Goal: Task Accomplishment & Management: Complete application form

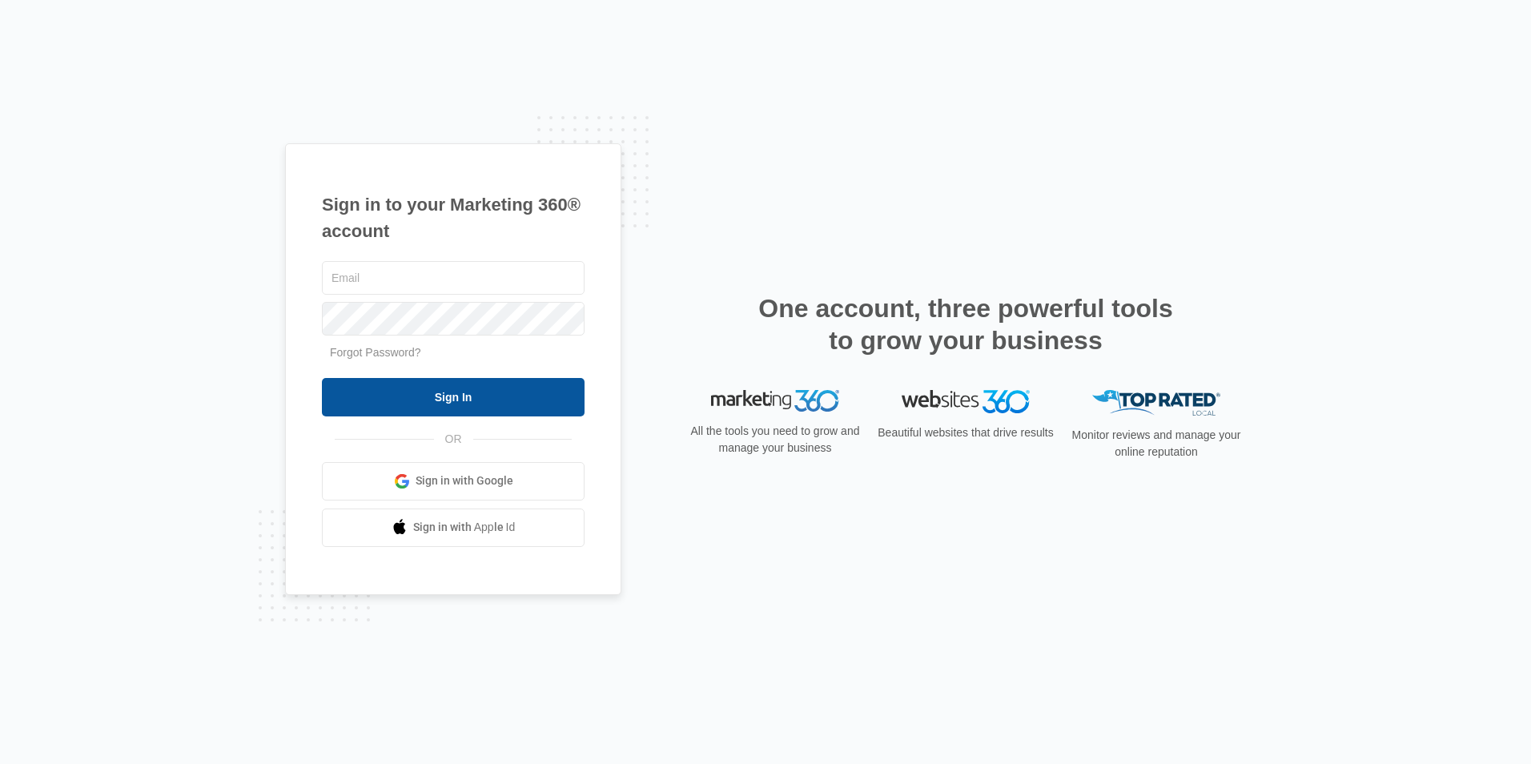
type input "overlookassist@vintage-corp.com"
click at [478, 393] on input "Sign In" at bounding box center [453, 397] width 263 height 38
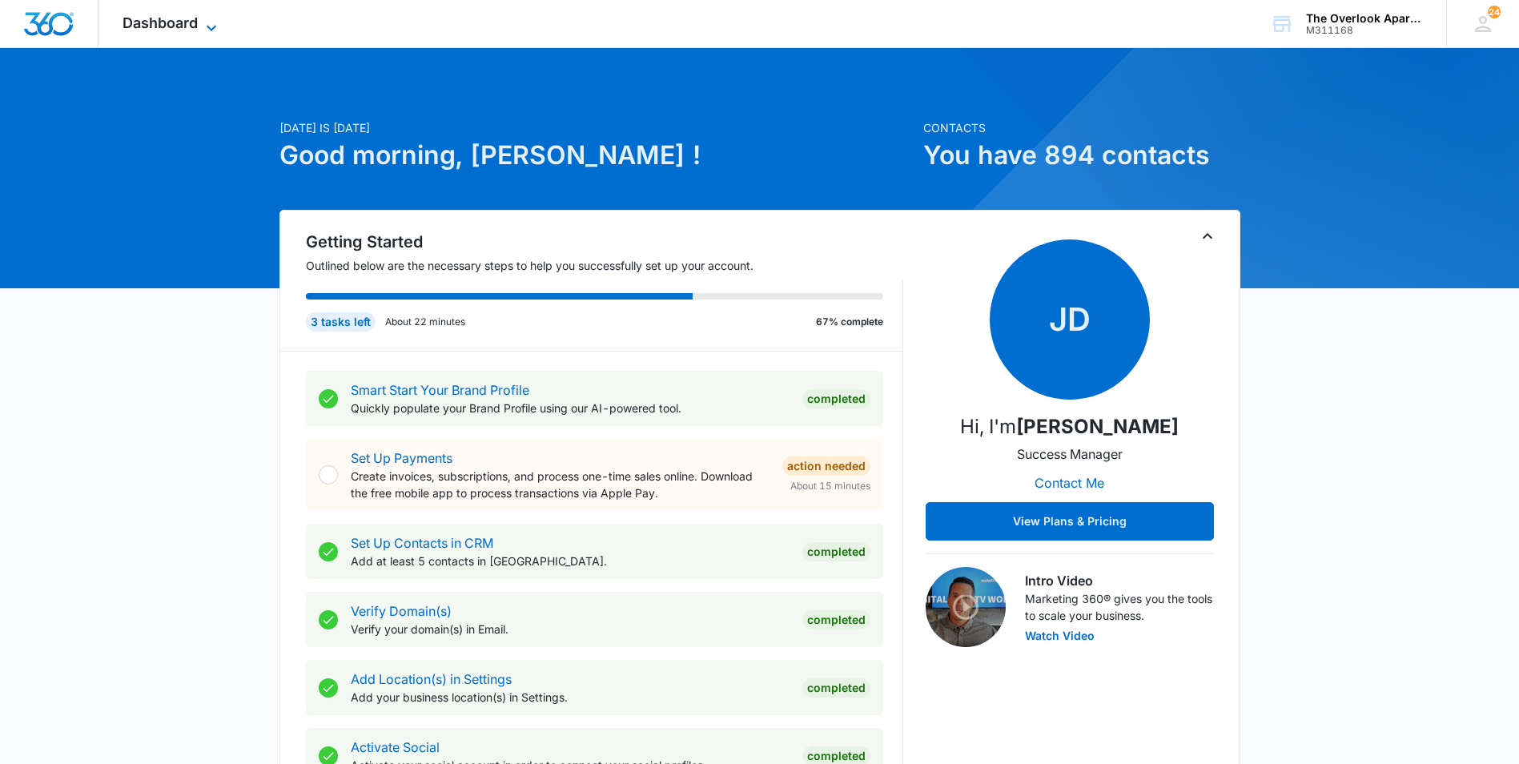
click at [151, 19] on span "Dashboard" at bounding box center [159, 22] width 75 height 17
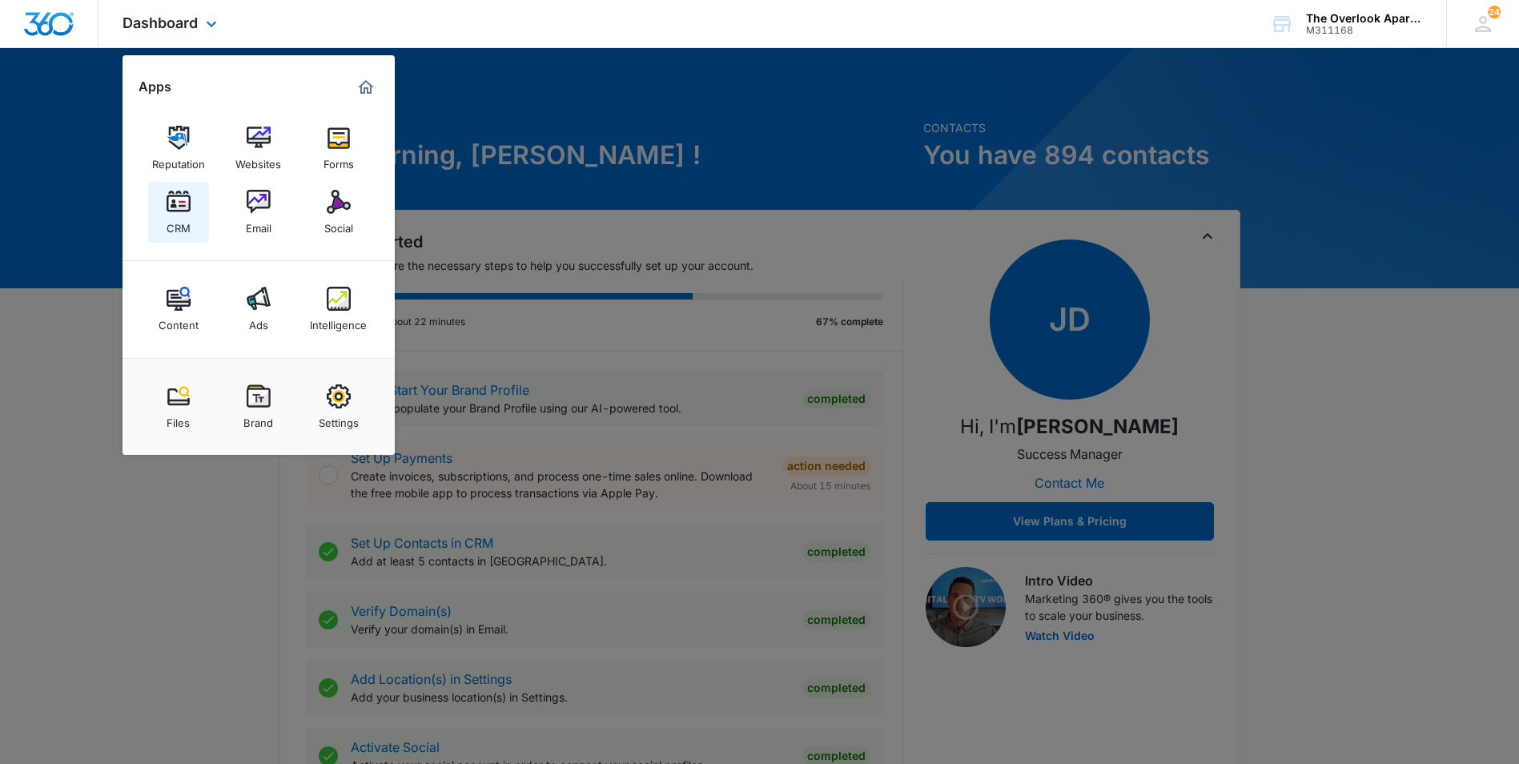
click at [187, 218] on div "CRM" at bounding box center [179, 224] width 24 height 21
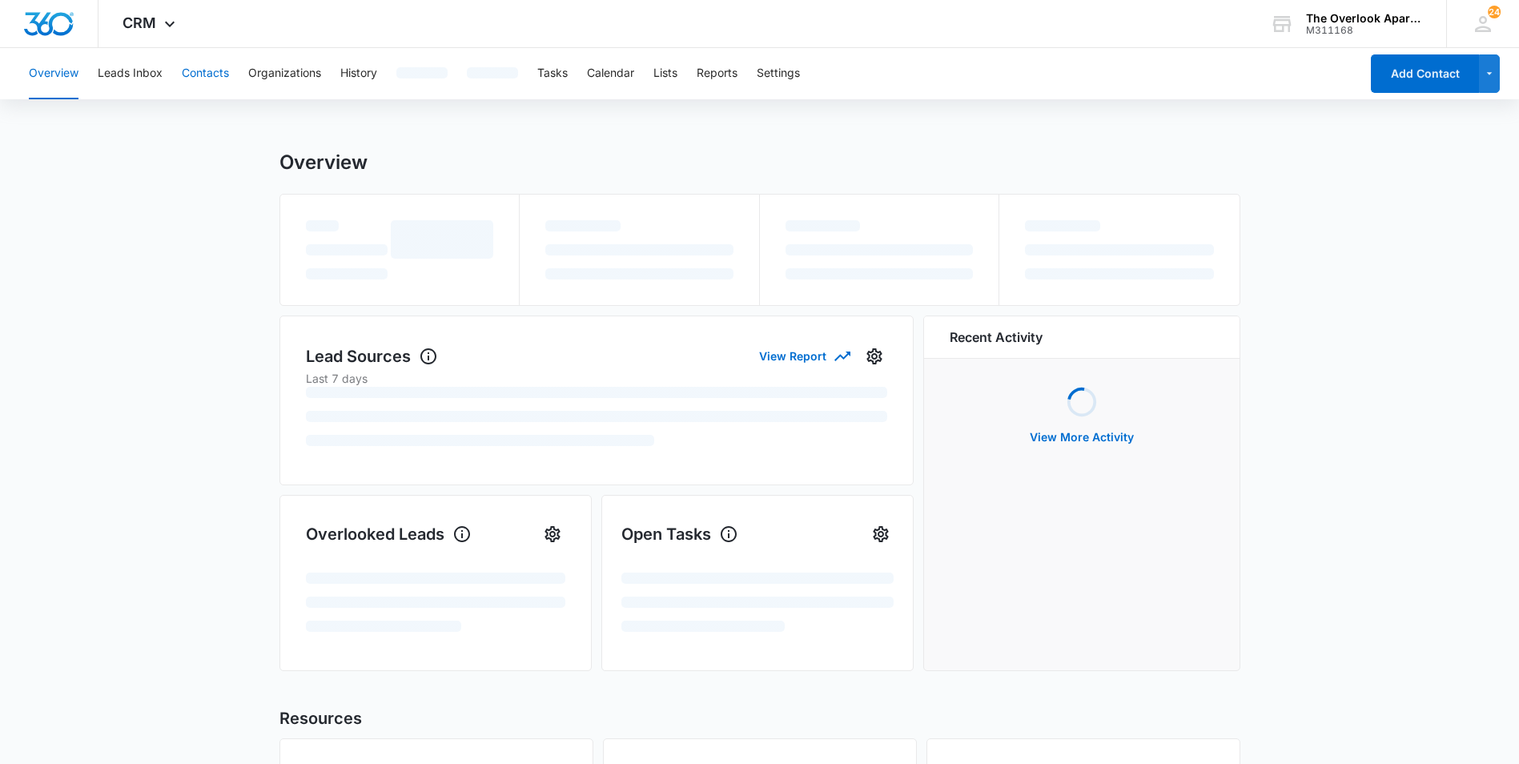
click at [192, 73] on button "Contacts" at bounding box center [205, 73] width 47 height 51
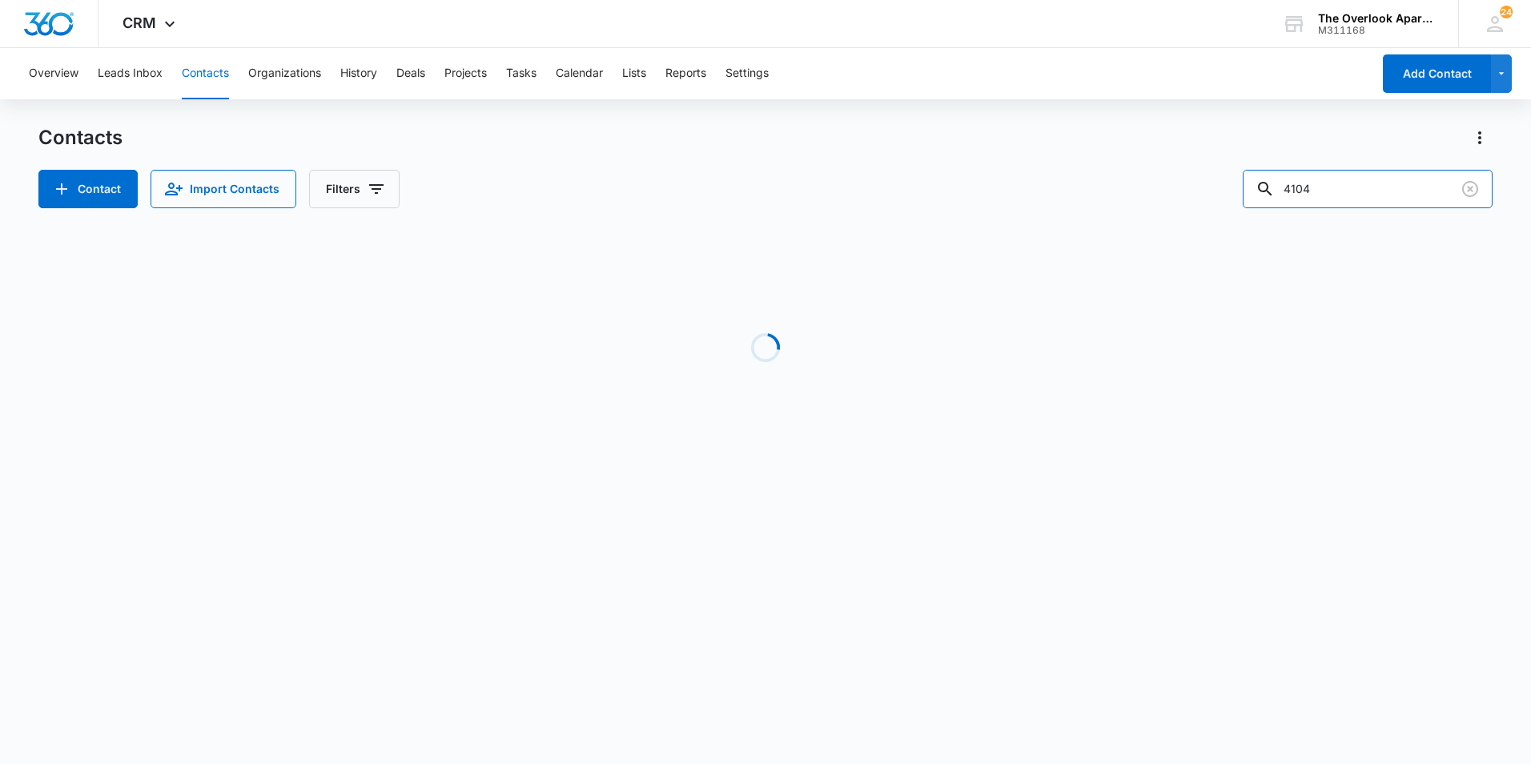
drag, startPoint x: 1445, startPoint y: 182, endPoint x: 1162, endPoint y: 197, distance: 283.8
click at [1162, 197] on div "Contact Import Contacts Filters 4104" at bounding box center [765, 189] width 1454 height 38
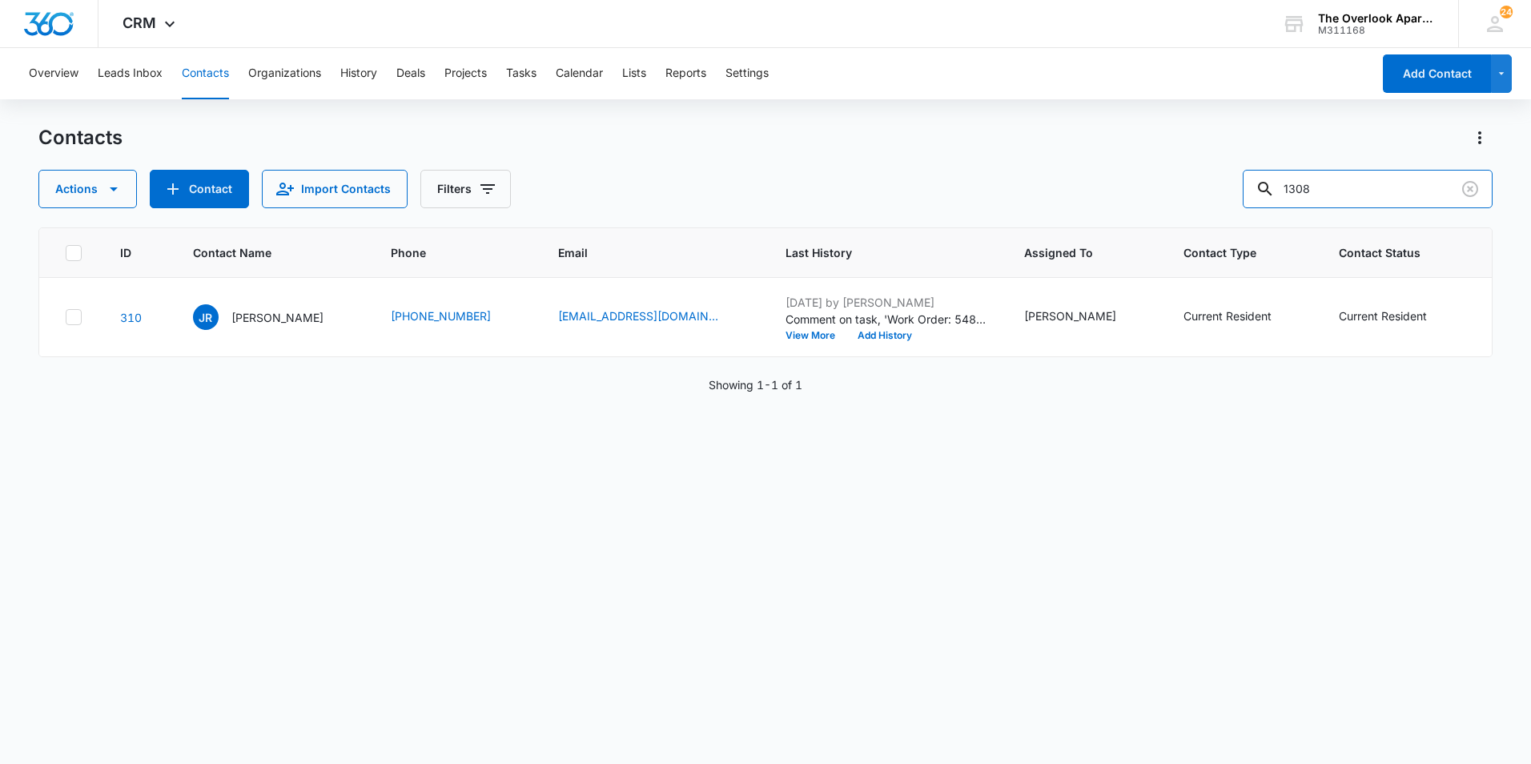
type input "1308"
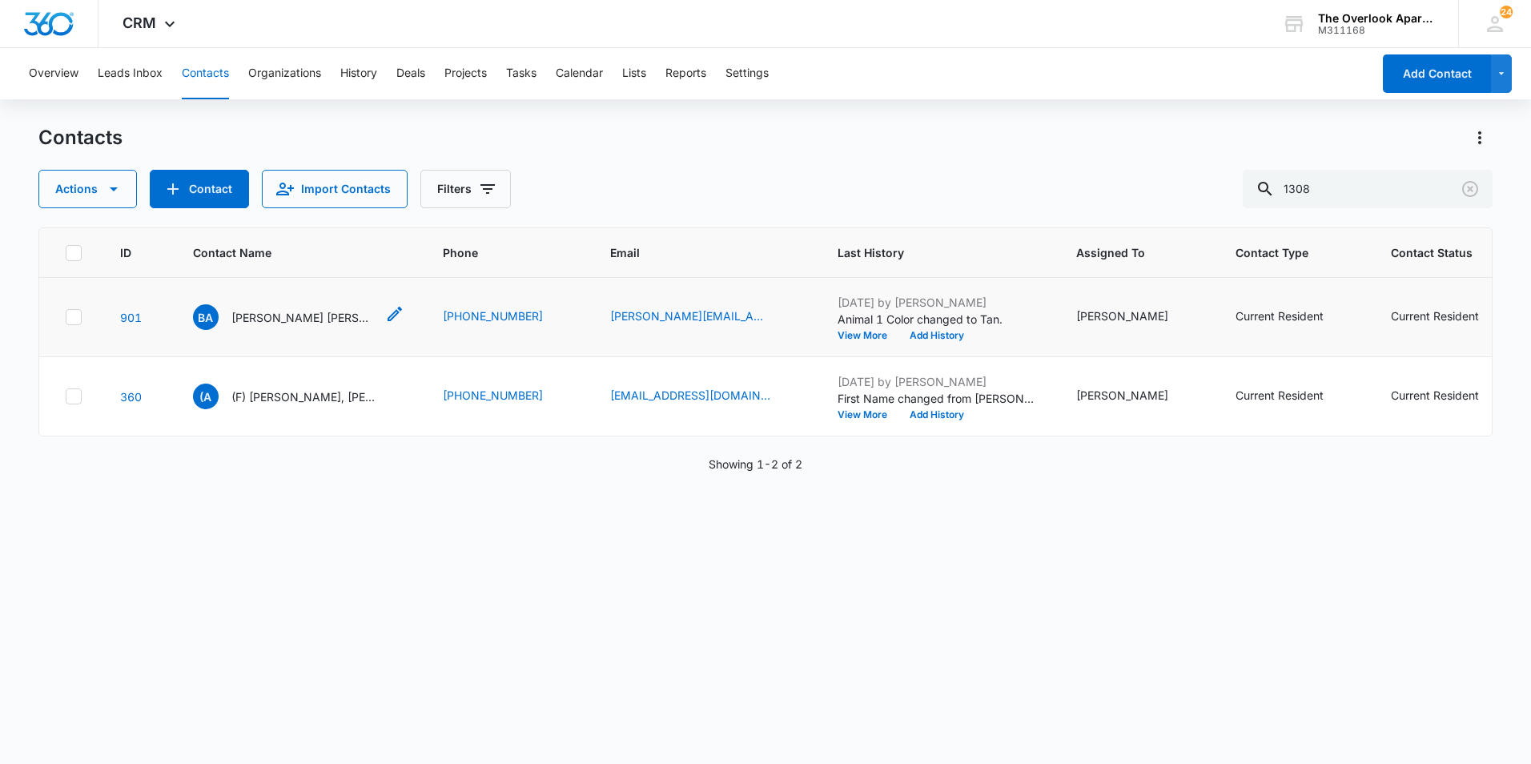
click at [302, 326] on p "[PERSON_NAME] [PERSON_NAME] & [PERSON_NAME]" at bounding box center [303, 317] width 144 height 17
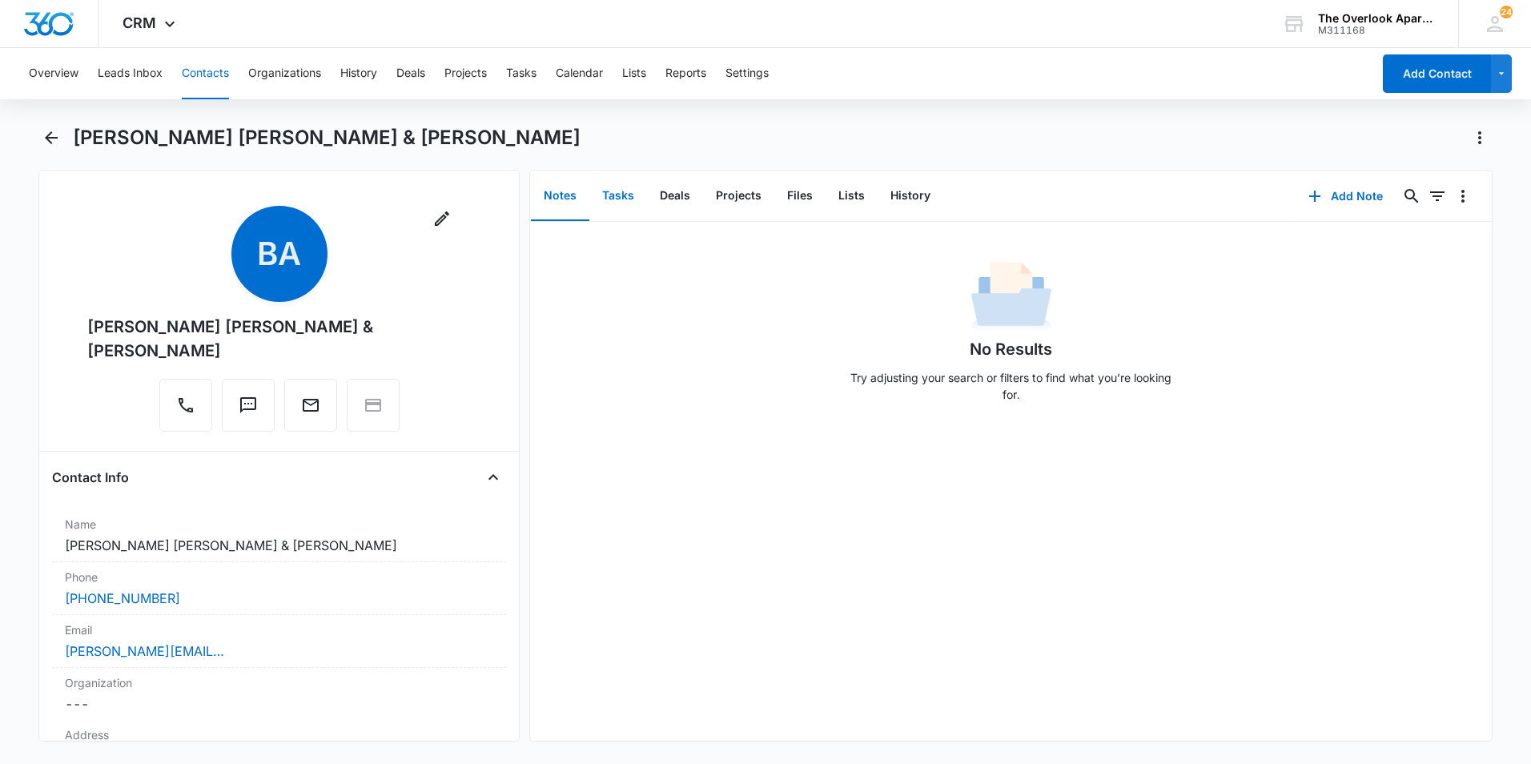
click at [628, 201] on button "Tasks" at bounding box center [618, 196] width 58 height 50
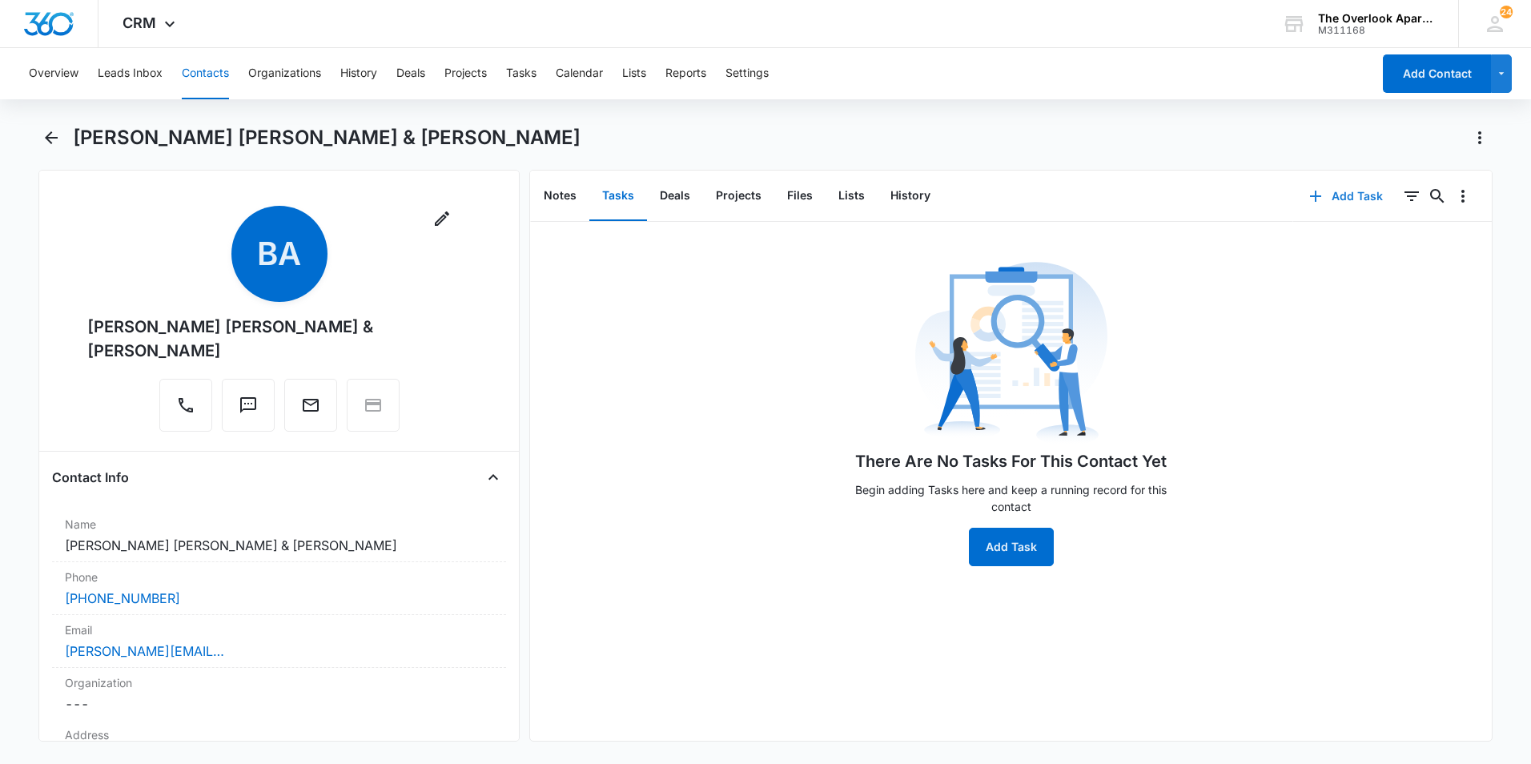
click at [1332, 195] on button "Add Task" at bounding box center [1346, 196] width 106 height 38
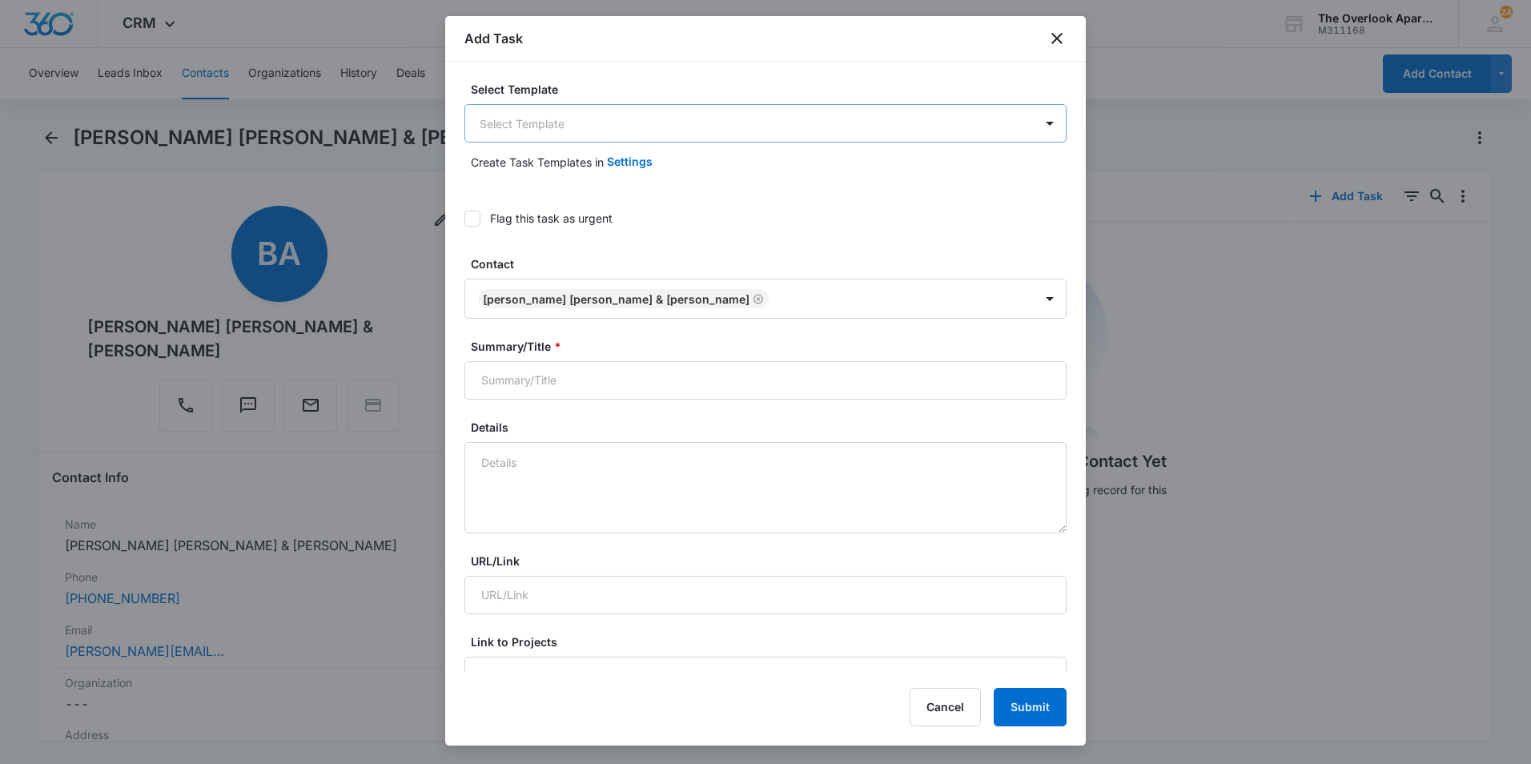
click at [658, 130] on body "CRM Apps Reputation Websites Forms CRM Email Social Content Ads Intelligence Fi…" at bounding box center [765, 382] width 1531 height 764
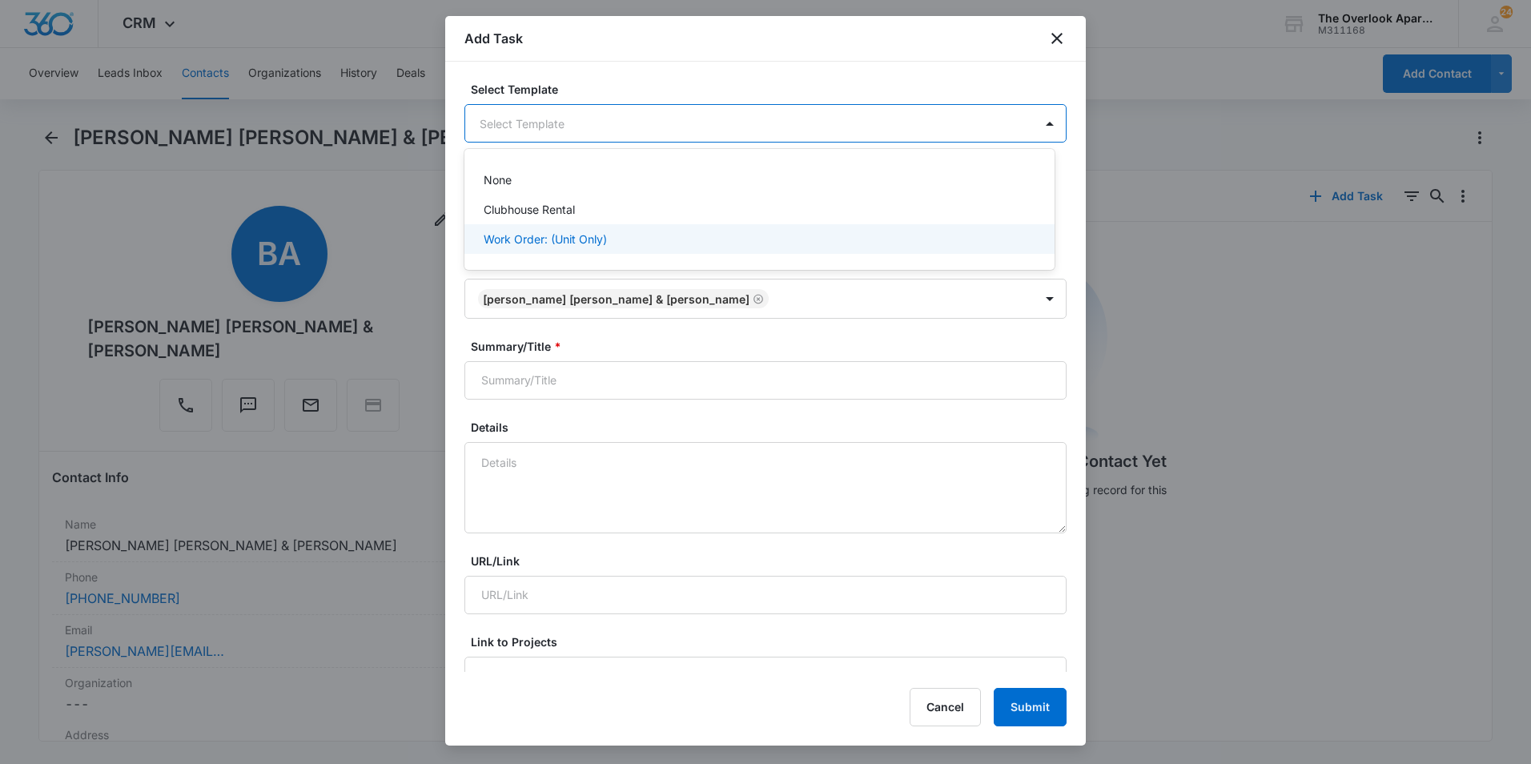
click at [628, 238] on div "Work Order: (Unit Only)" at bounding box center [758, 239] width 548 height 17
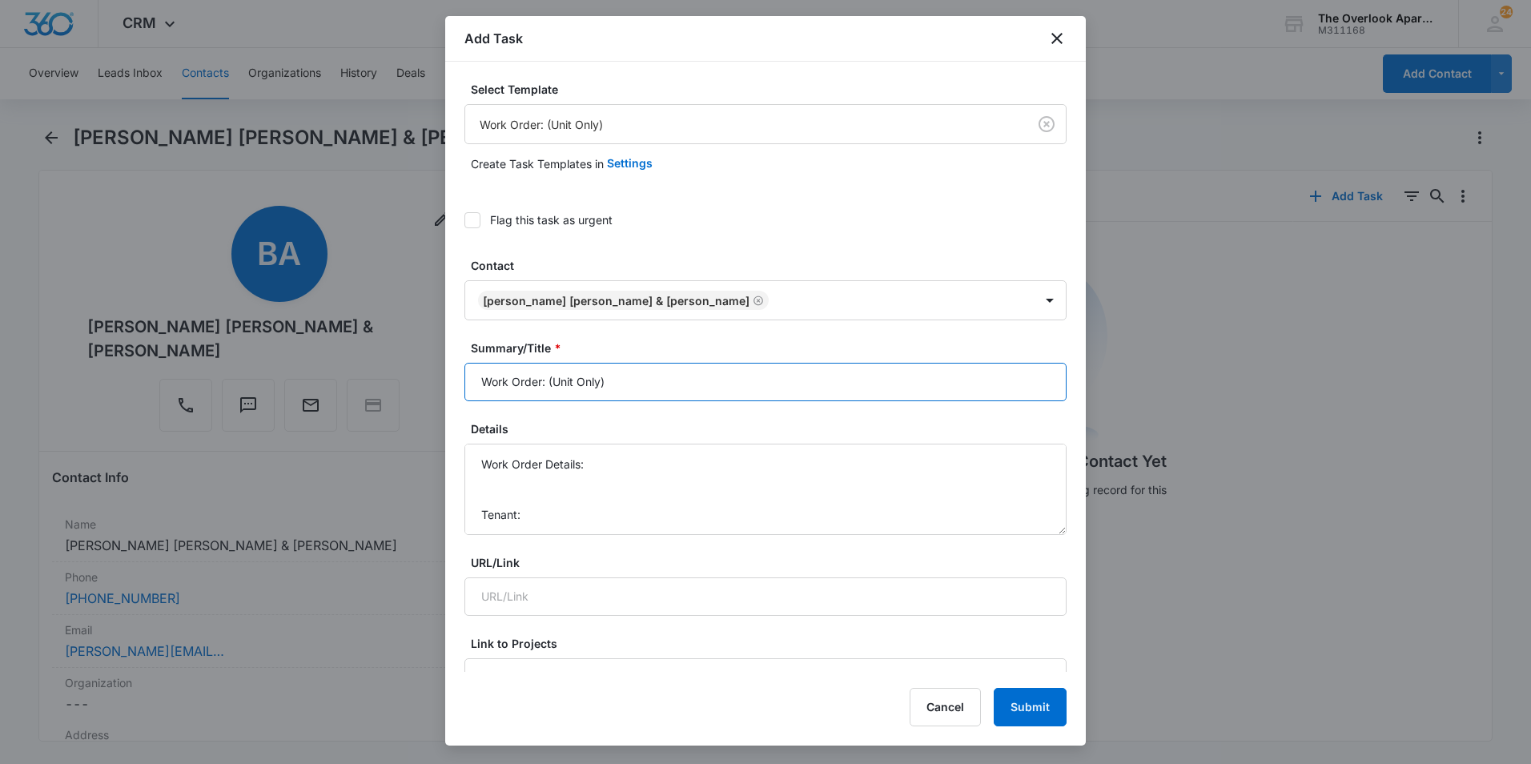
drag, startPoint x: 637, startPoint y: 386, endPoint x: 549, endPoint y: 387, distance: 88.1
click at [549, 387] on input "Work Order: (Unit Only)" at bounding box center [765, 382] width 602 height 38
type input "Work Order: 1-308"
click at [613, 465] on textarea "Work Order Details: Tenant: Tenant Phone:" at bounding box center [765, 489] width 602 height 91
click at [491, 502] on textarea "Work Order Details: Remove W/D Tenant: Tenant Phone:" at bounding box center [765, 489] width 602 height 91
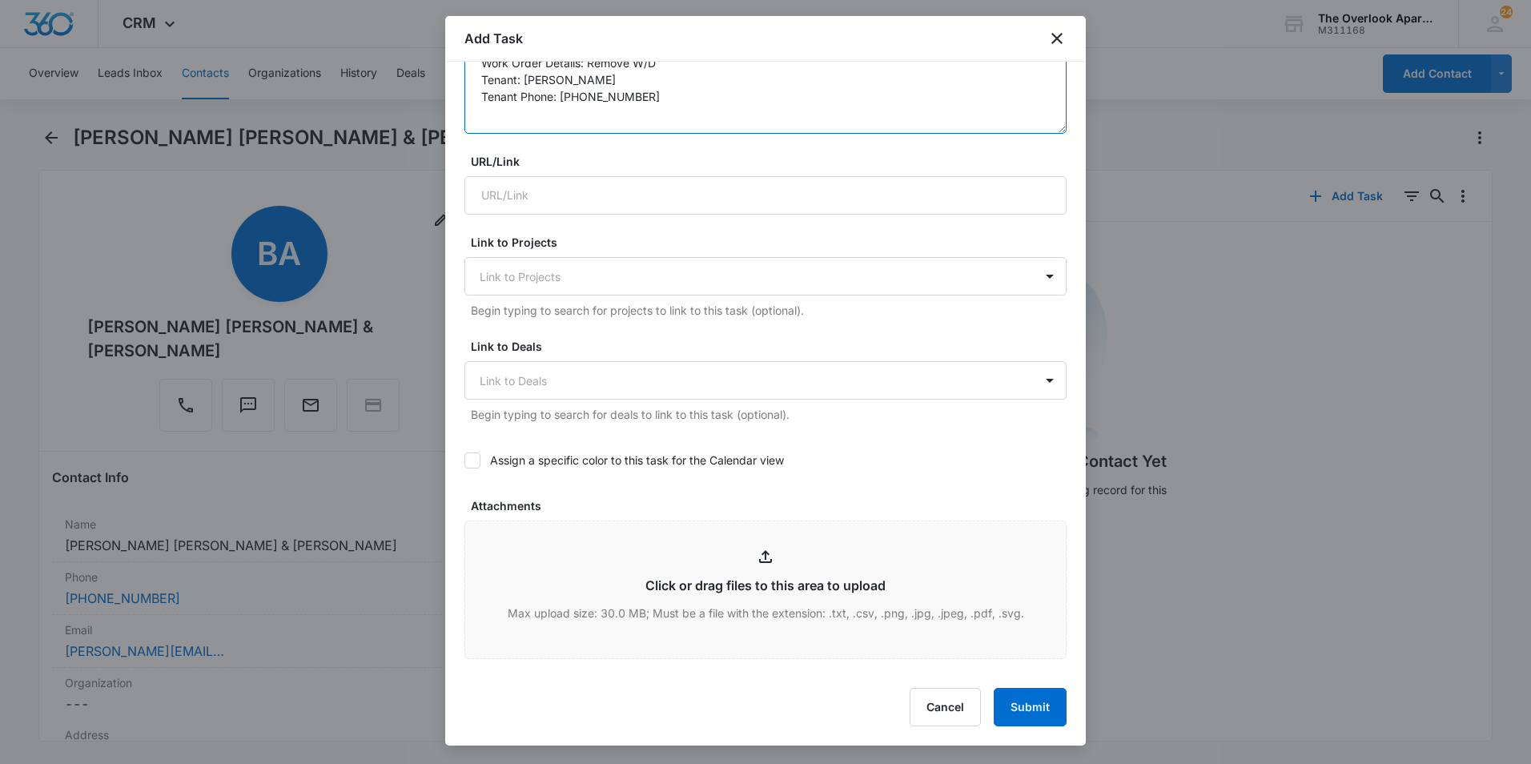
scroll to position [640, 0]
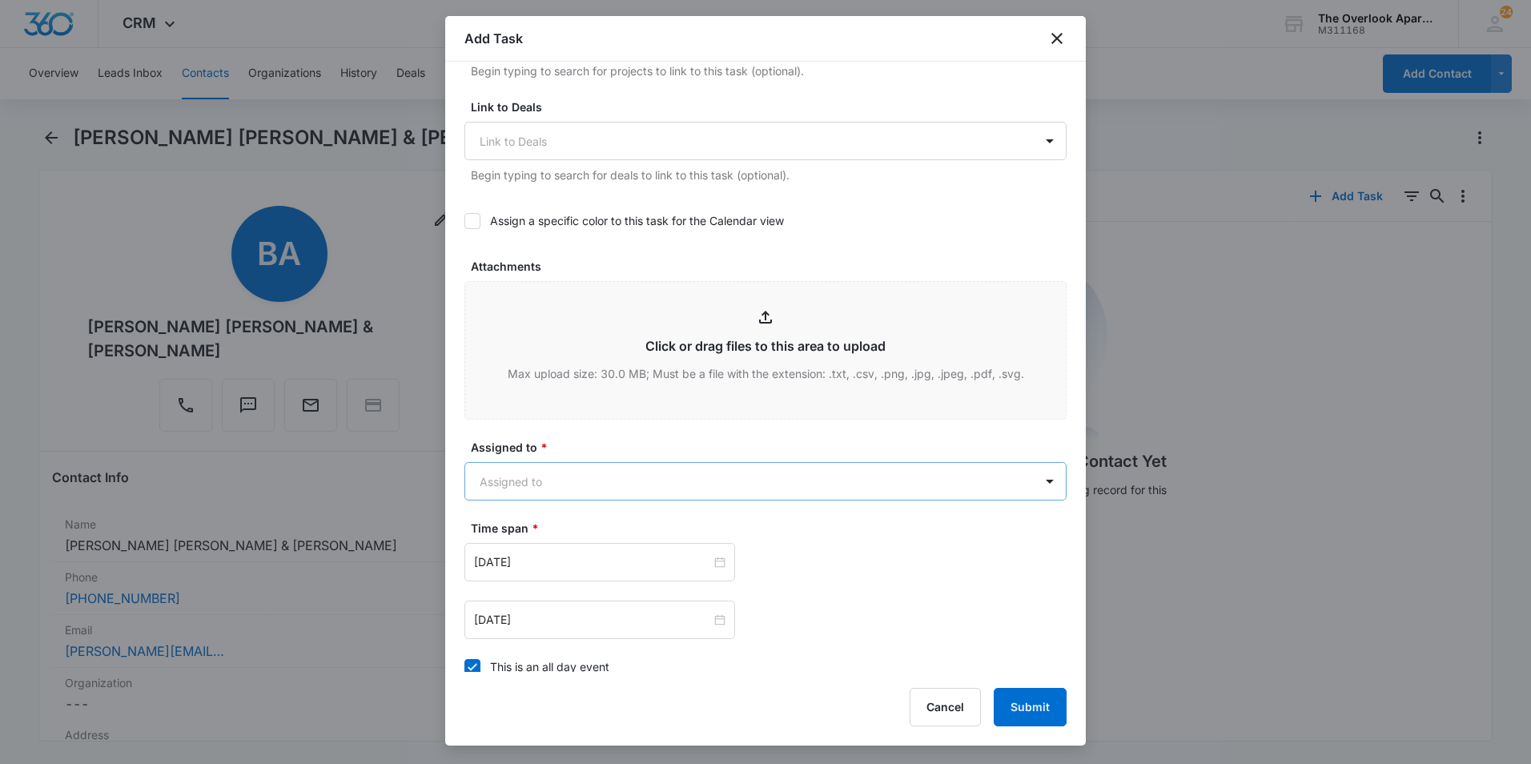
type textarea "Work Order Details: Remove W/D Tenant: [PERSON_NAME] Tenant Phone: [PHONE_NUMBE…"
click at [599, 492] on body "CRM Apps Reputation Websites Forms CRM Email Social Content Ads Intelligence Fi…" at bounding box center [765, 382] width 1531 height 764
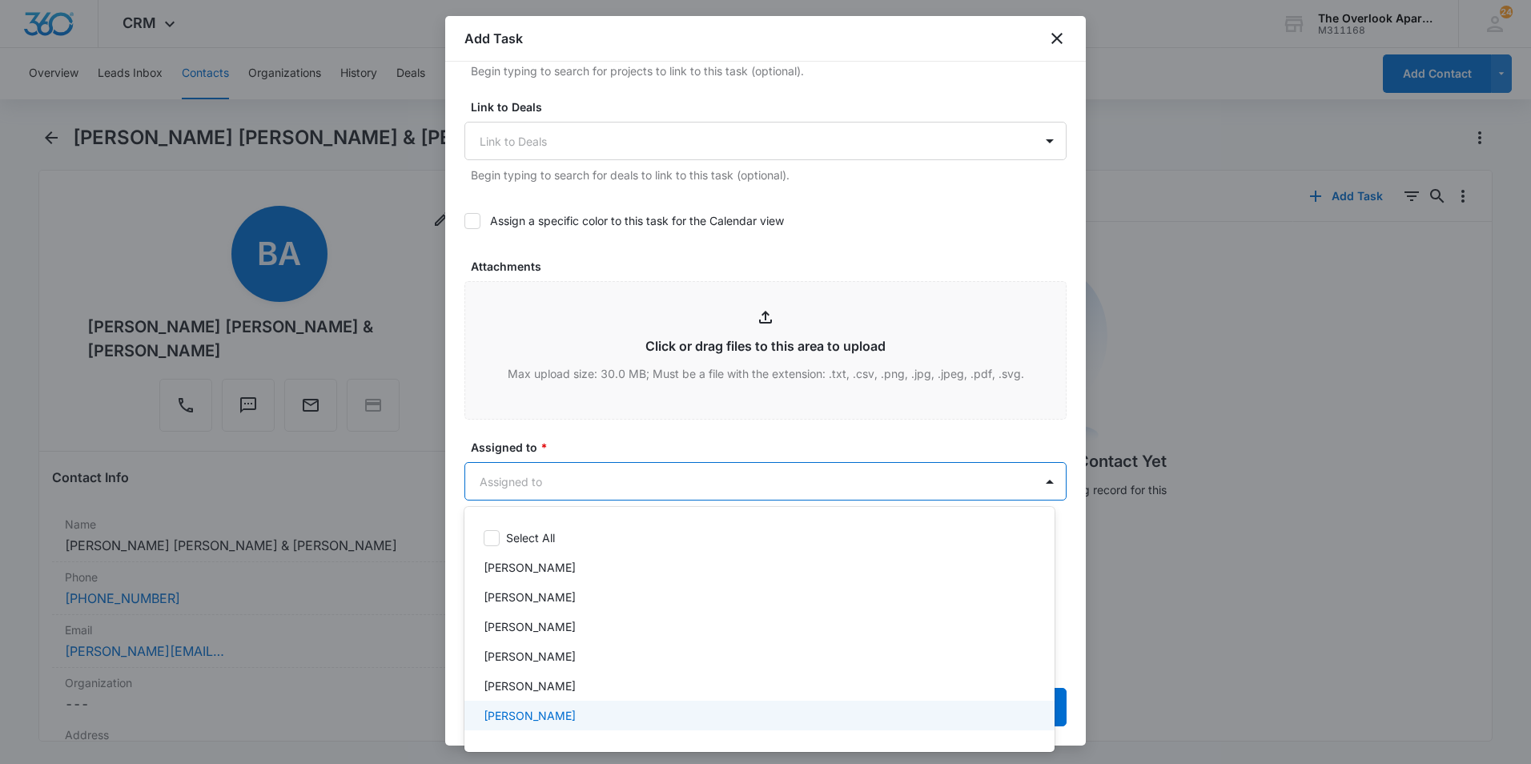
scroll to position [142, 0]
click at [560, 729] on div "[PERSON_NAME]" at bounding box center [759, 721] width 590 height 30
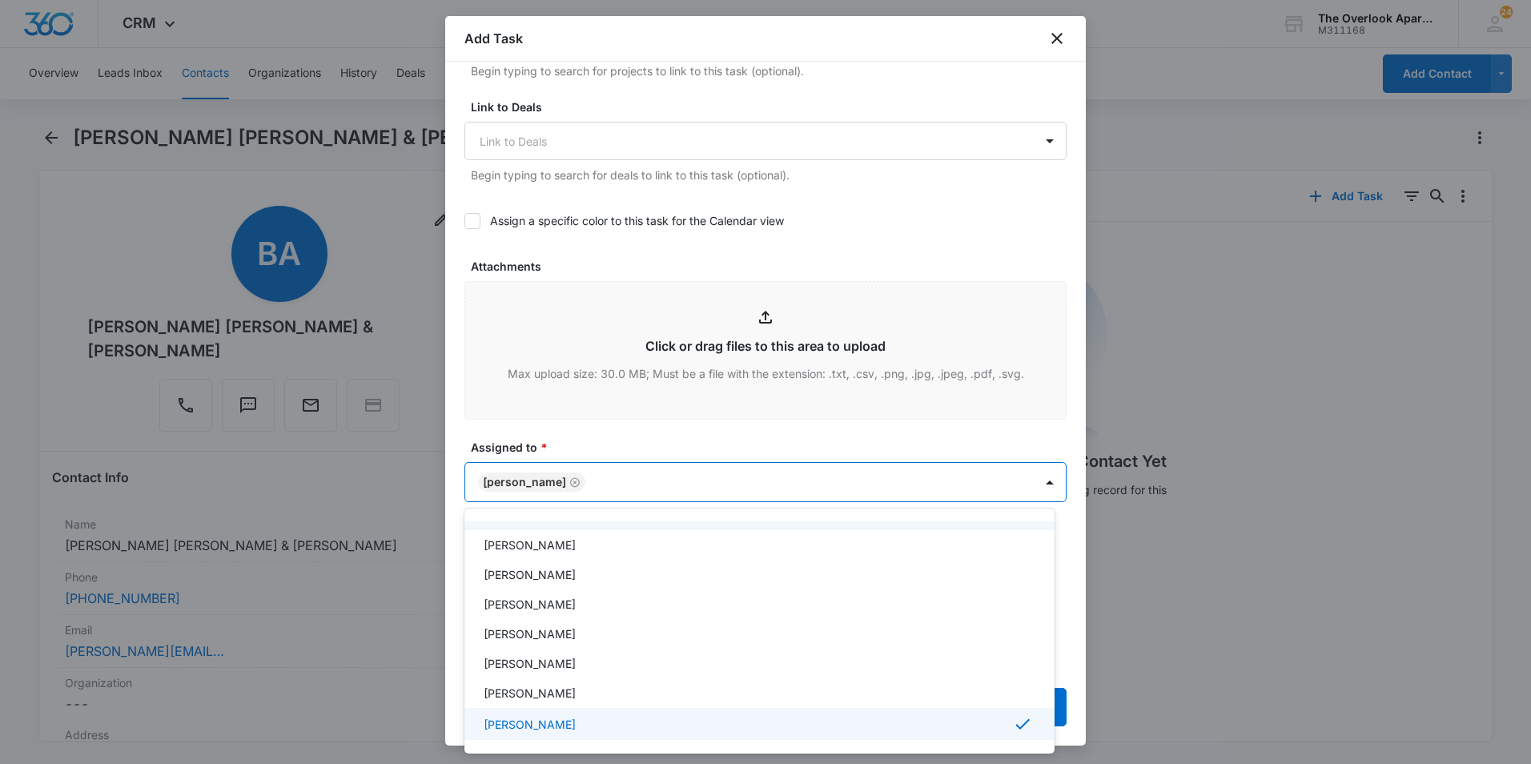
click at [640, 432] on div at bounding box center [765, 382] width 1531 height 764
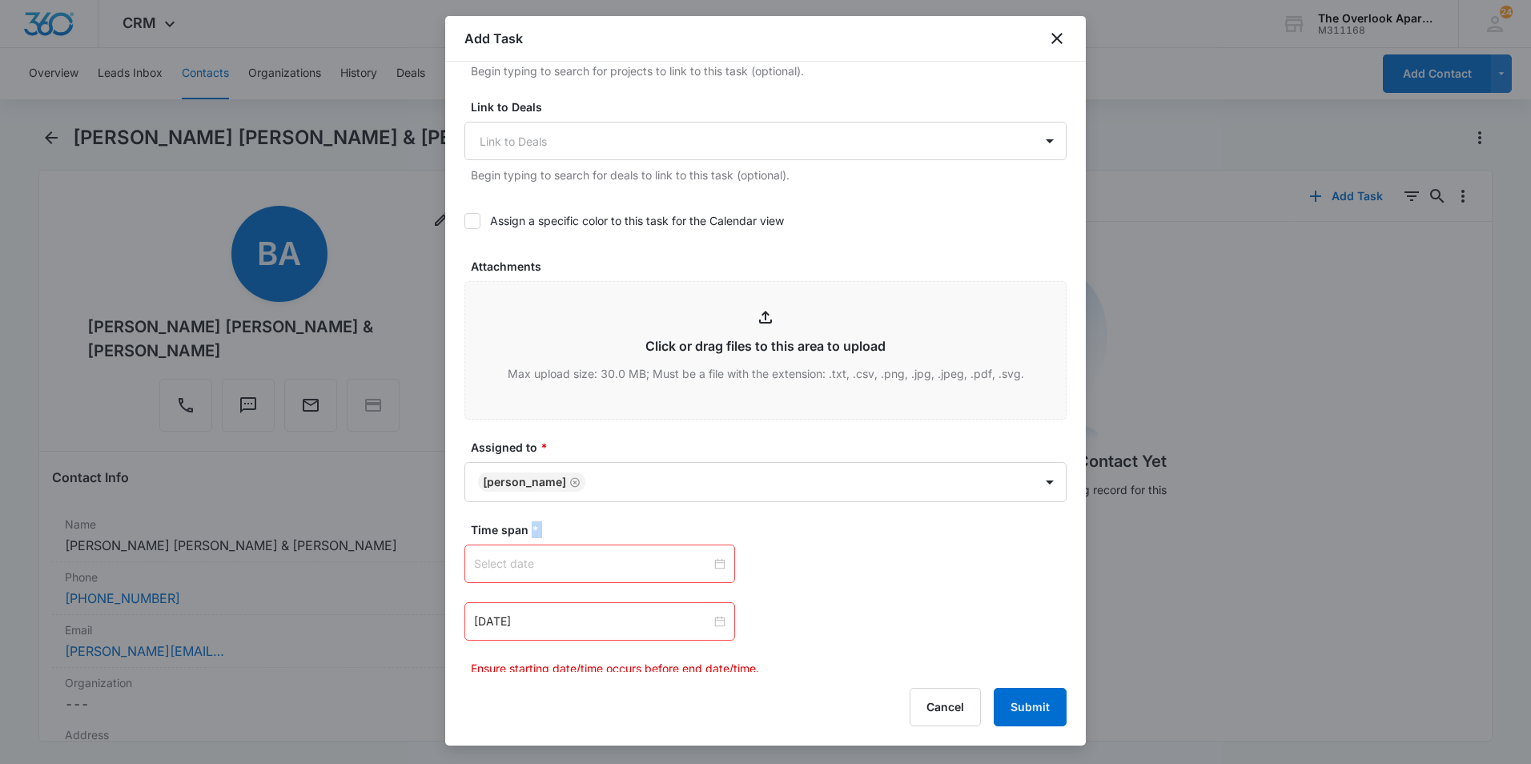
click at [716, 564] on div at bounding box center [599, 564] width 251 height 18
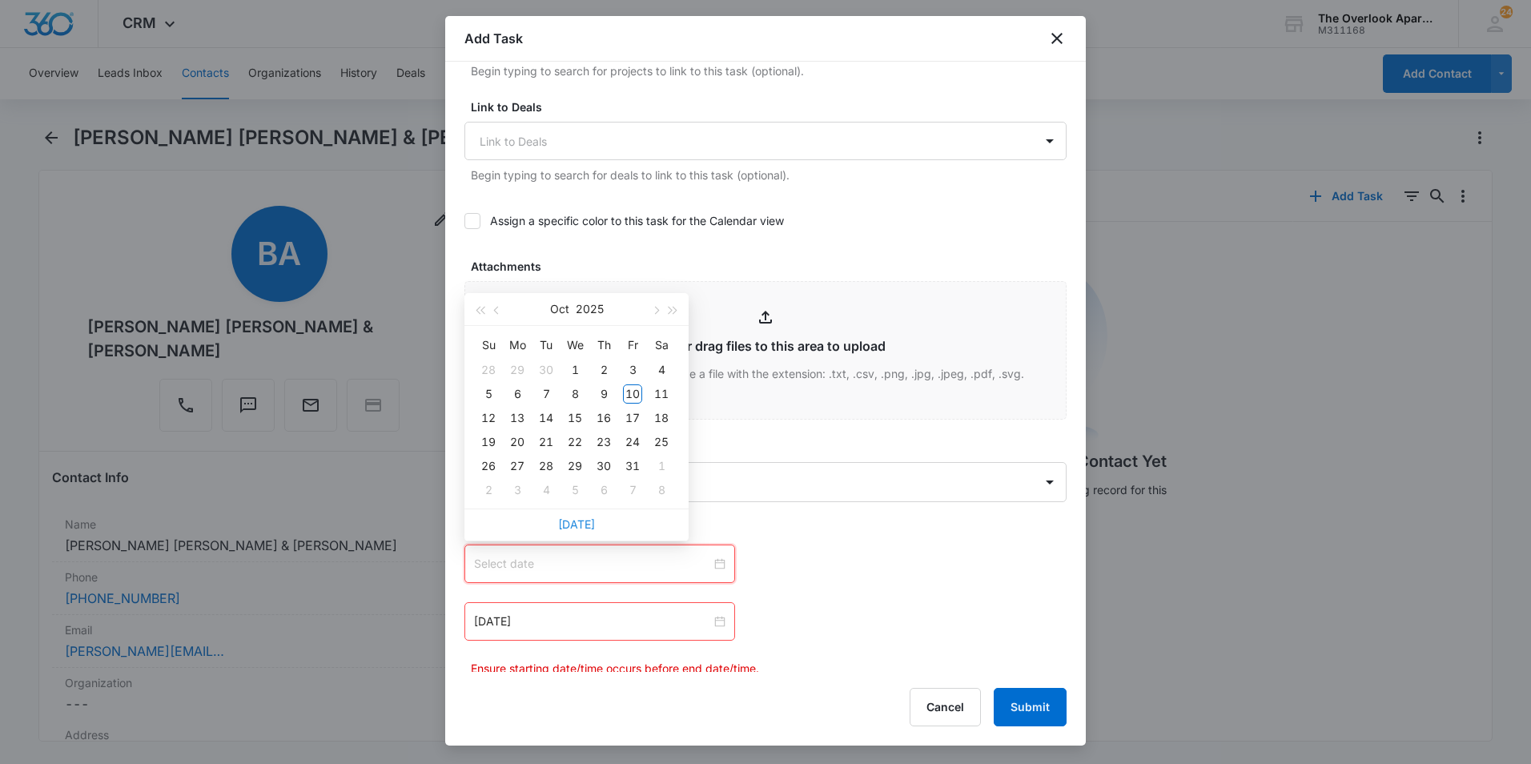
click at [584, 520] on link "[DATE]" at bounding box center [576, 524] width 37 height 14
type input "[DATE]"
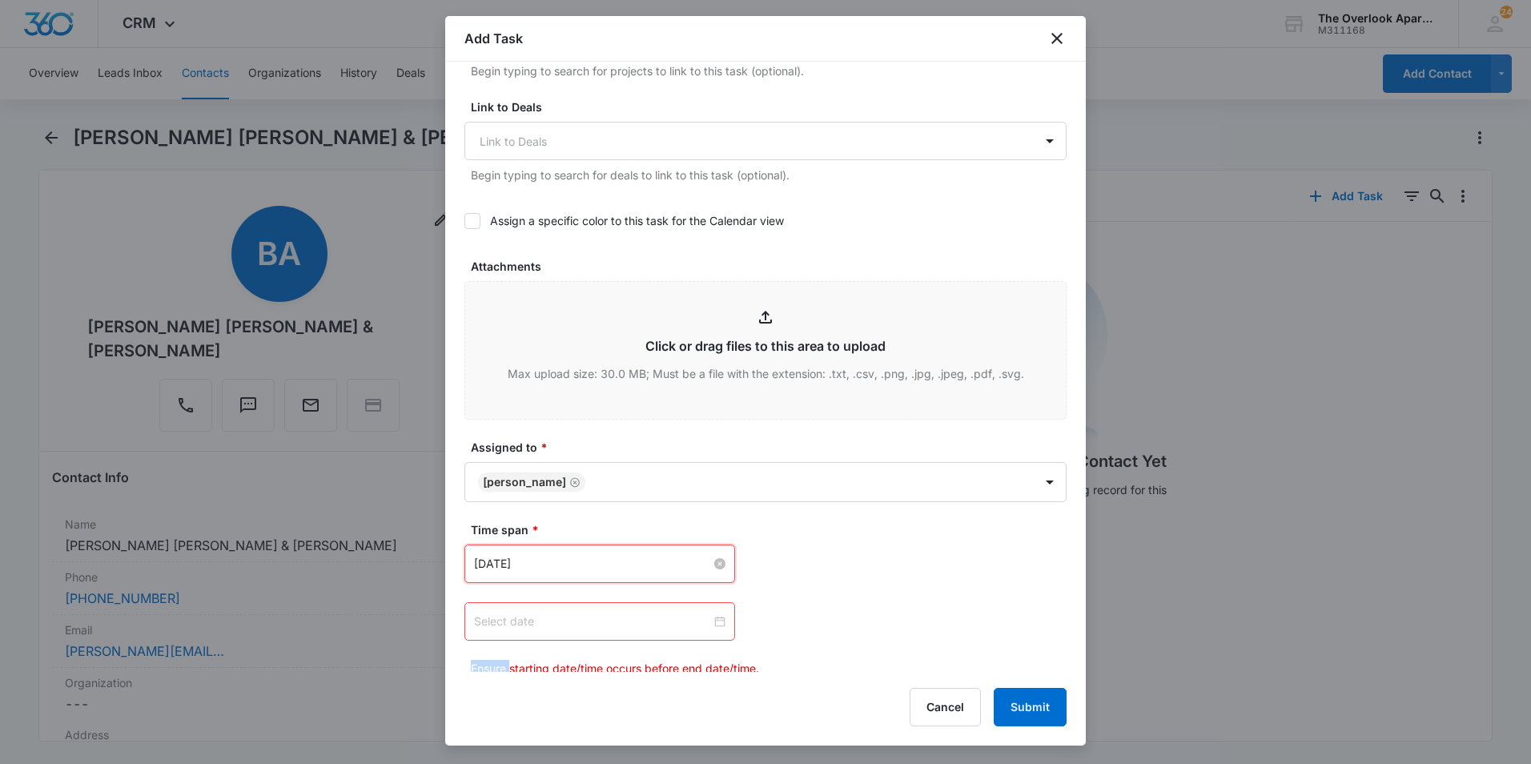
click at [716, 620] on div at bounding box center [599, 621] width 251 height 18
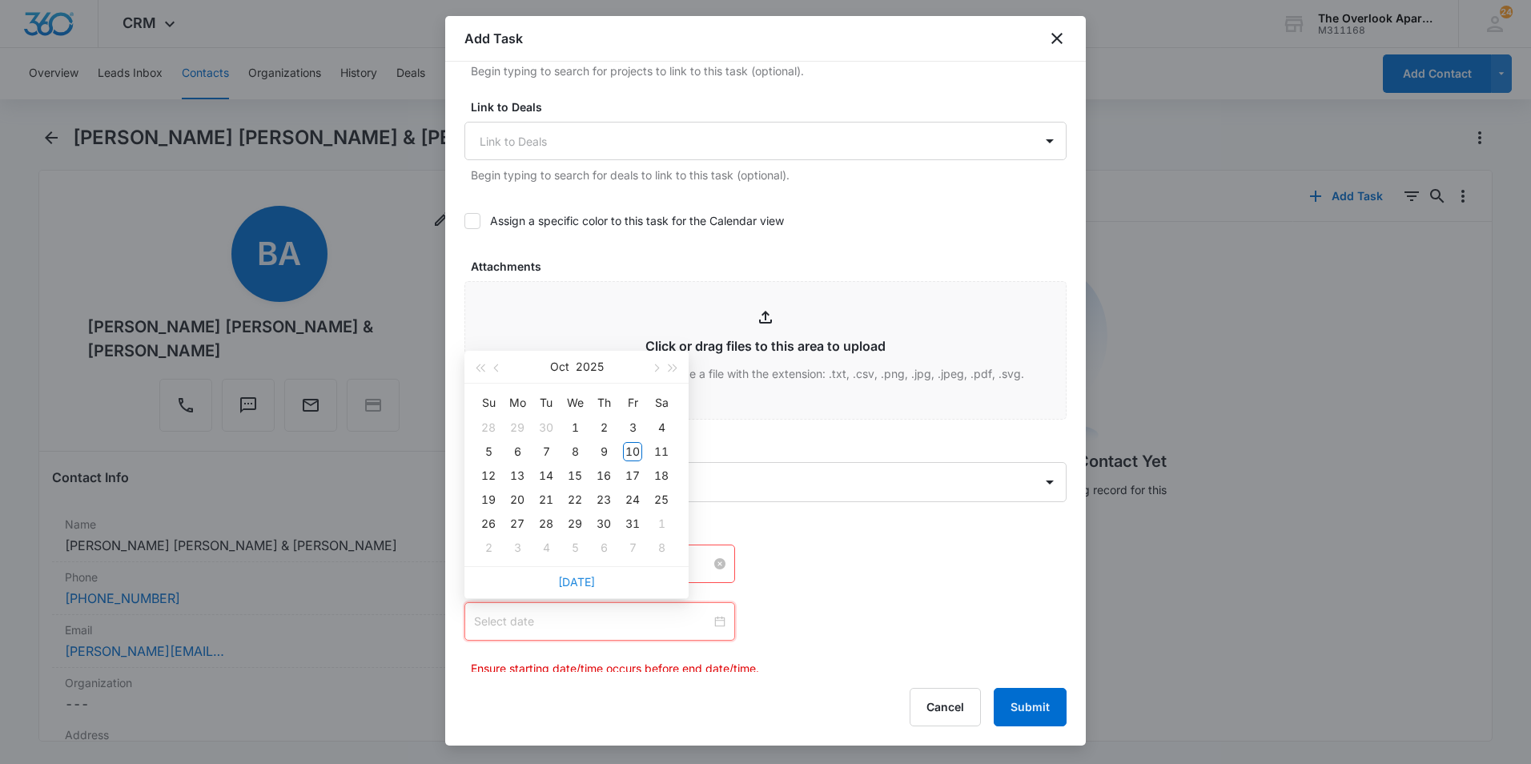
click at [576, 583] on link "[DATE]" at bounding box center [576, 582] width 37 height 14
type input "[DATE]"
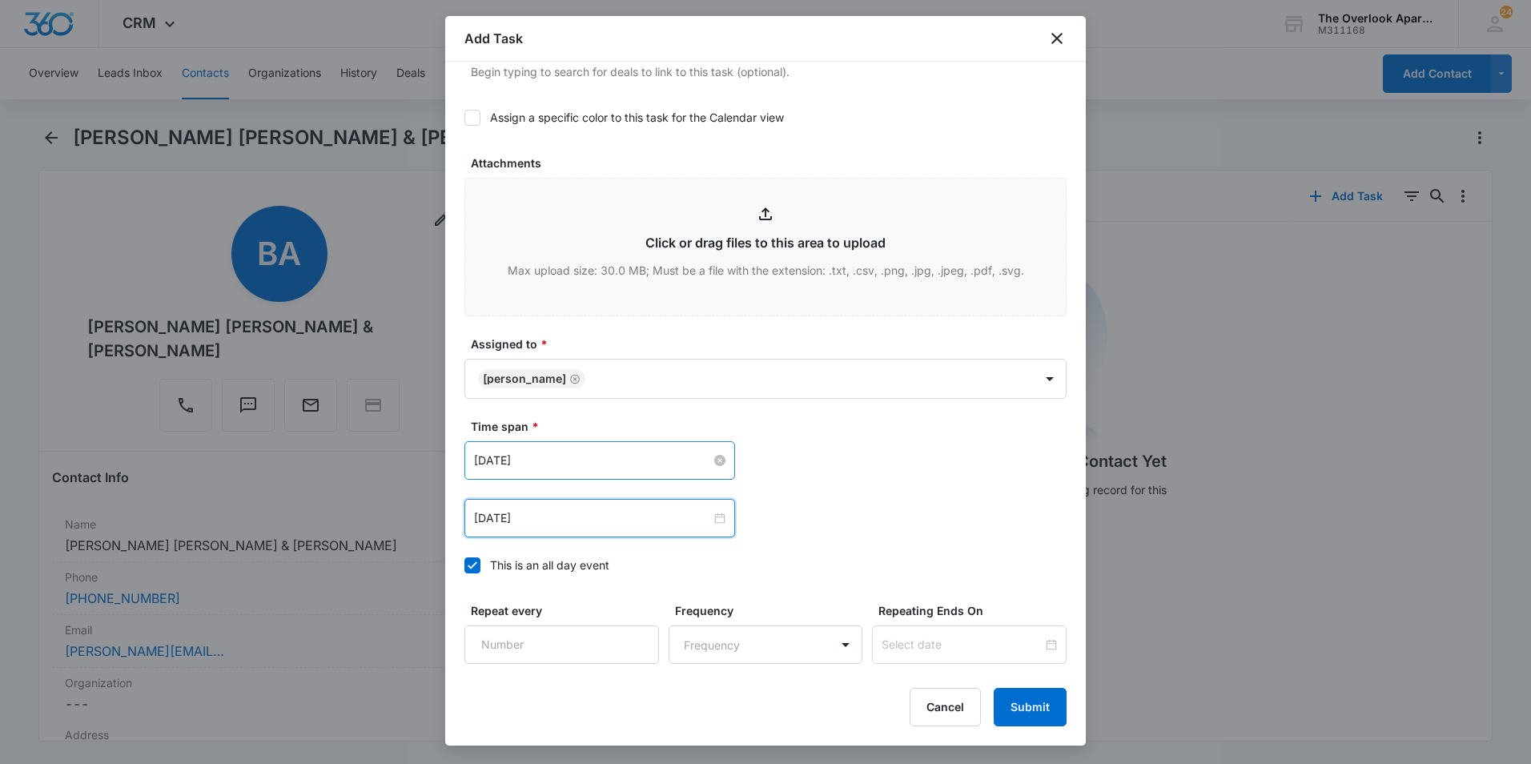
scroll to position [872, 0]
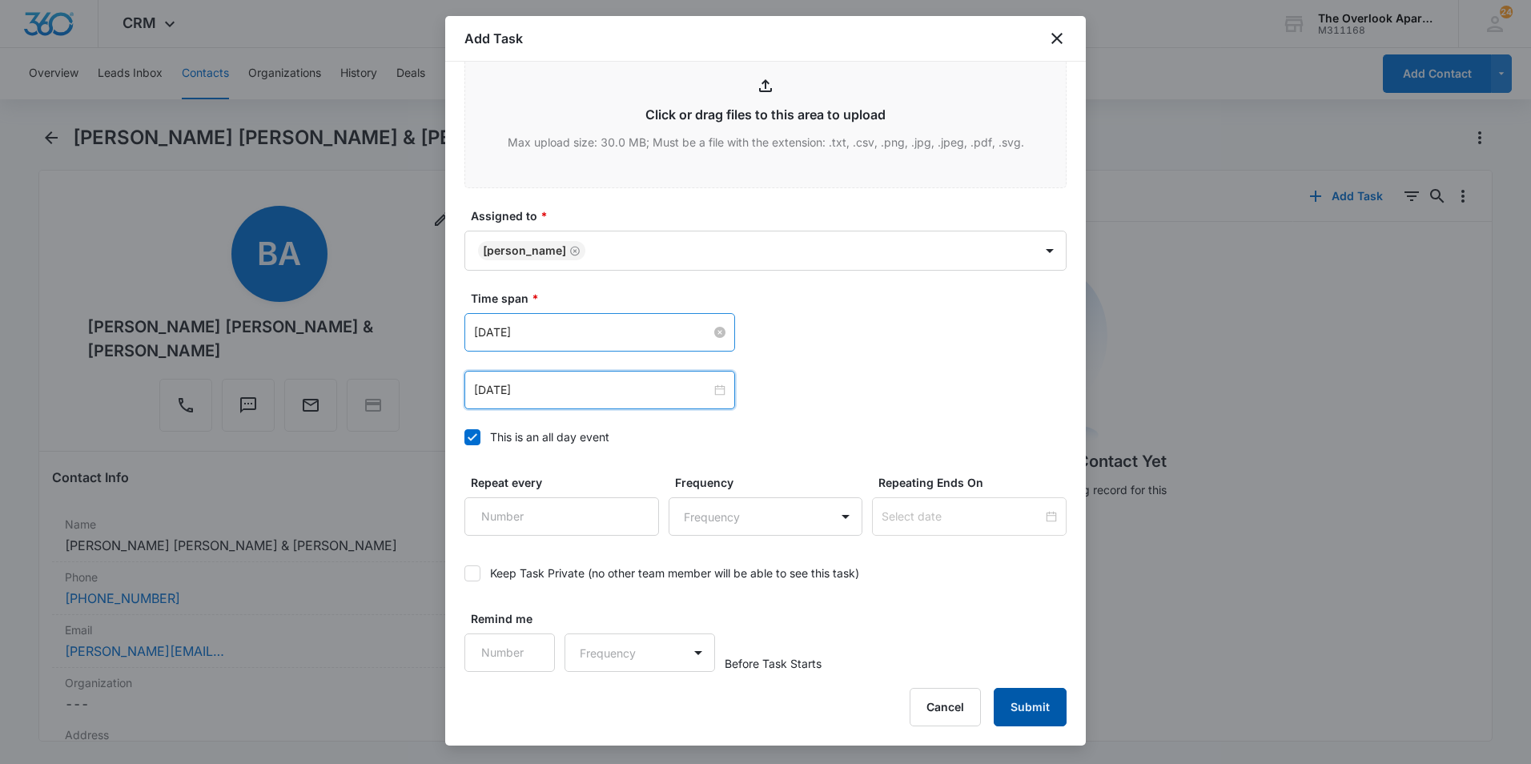
click at [1048, 700] on button "Submit" at bounding box center [1029, 707] width 73 height 38
